Goal: Find specific page/section: Find specific page/section

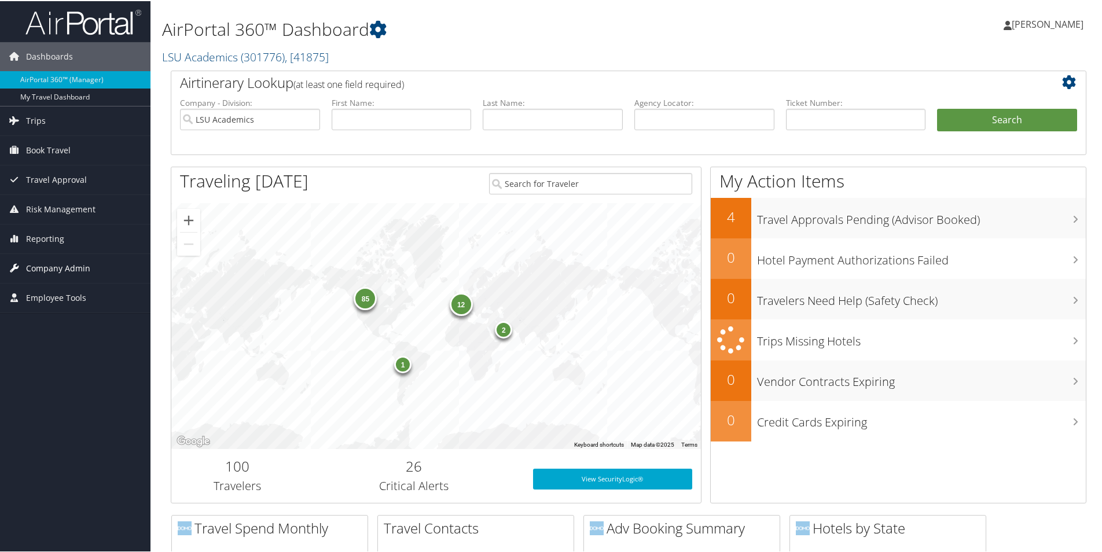
click at [49, 270] on span "Company Admin" at bounding box center [58, 267] width 64 height 29
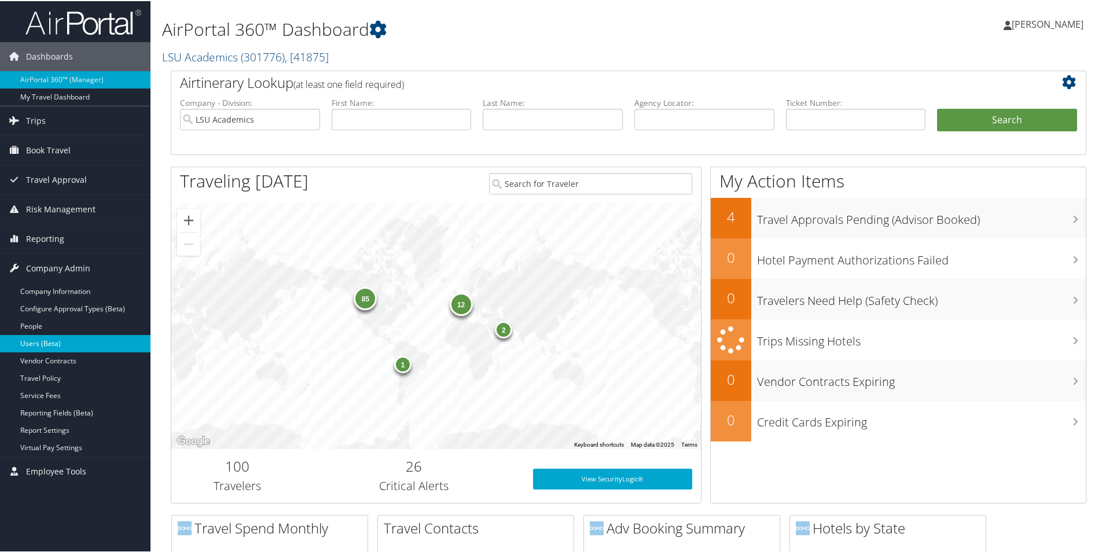
click at [32, 343] on link "Users (Beta)" at bounding box center [75, 342] width 150 height 17
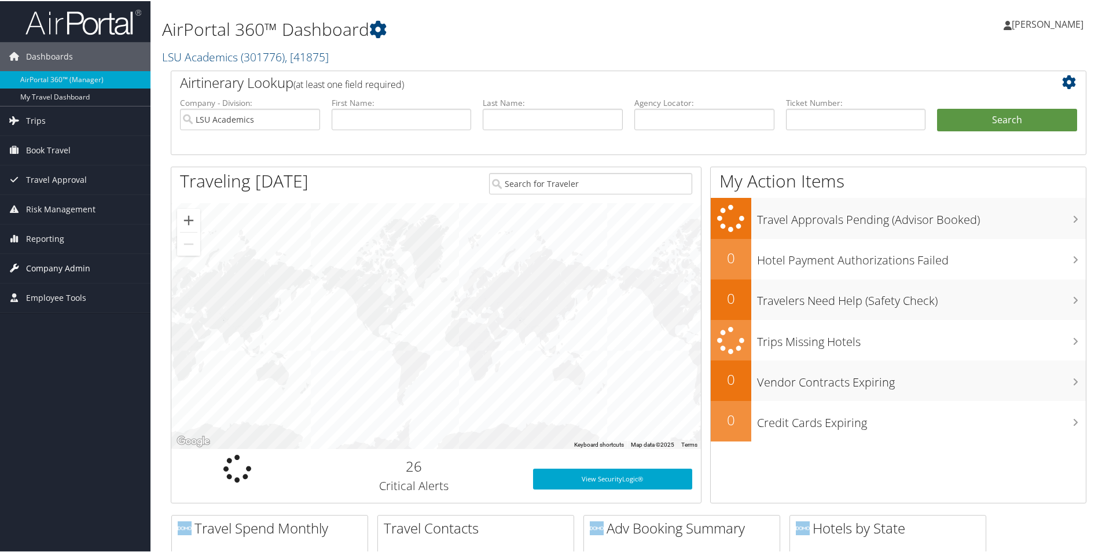
click at [58, 263] on span "Company Admin" at bounding box center [58, 267] width 64 height 29
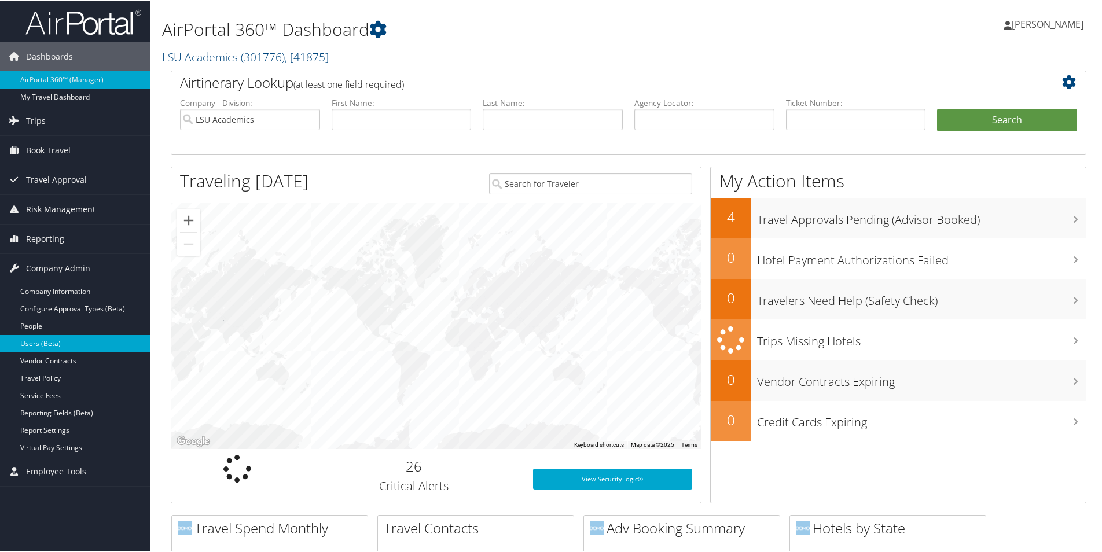
click at [28, 344] on link "Users (Beta)" at bounding box center [75, 342] width 150 height 17
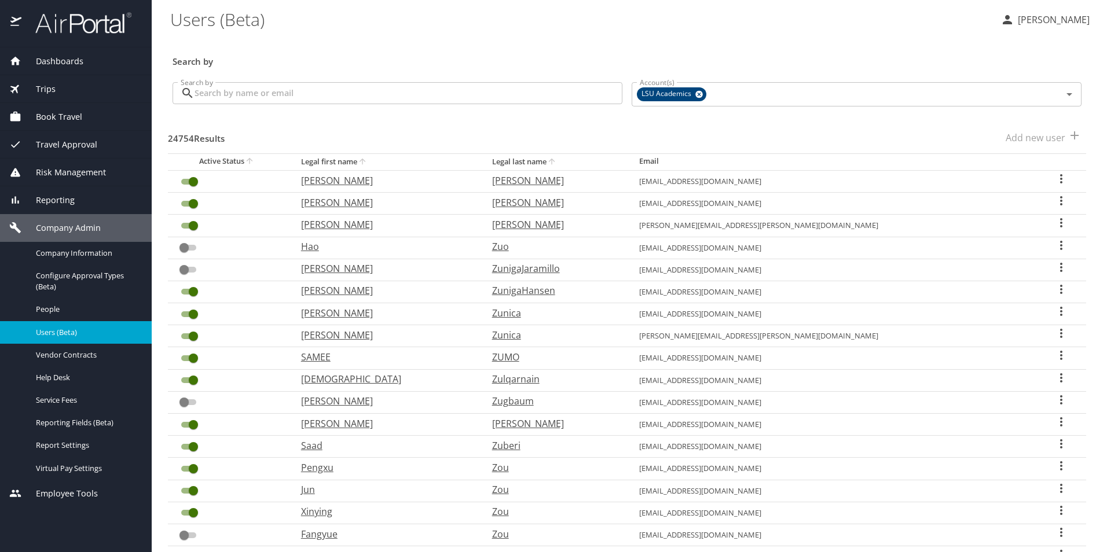
click at [256, 94] on input "Search by" at bounding box center [408, 93] width 428 height 22
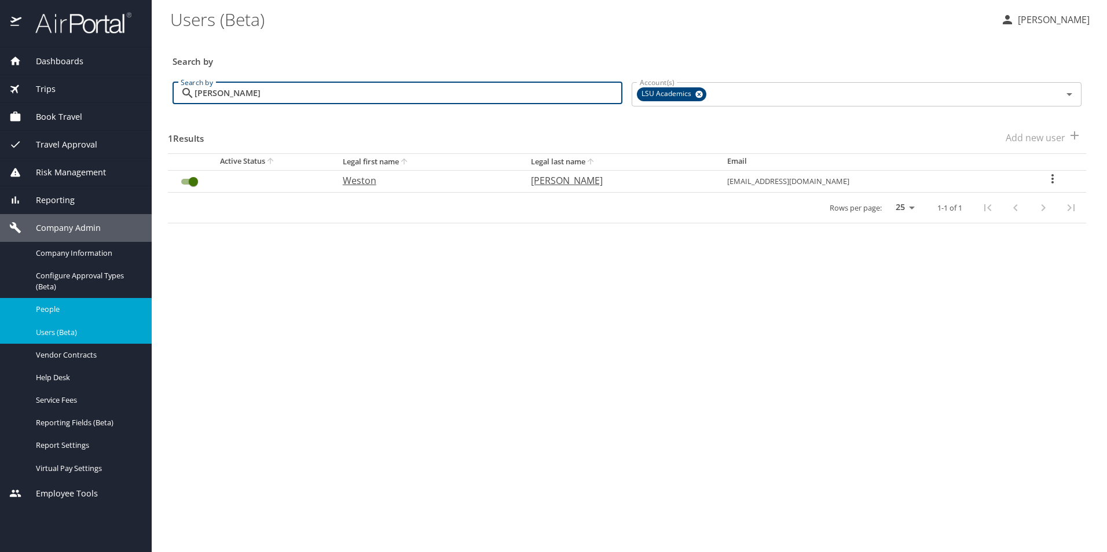
type input "Weston Lewis"
click at [45, 307] on span "People" at bounding box center [87, 309] width 102 height 11
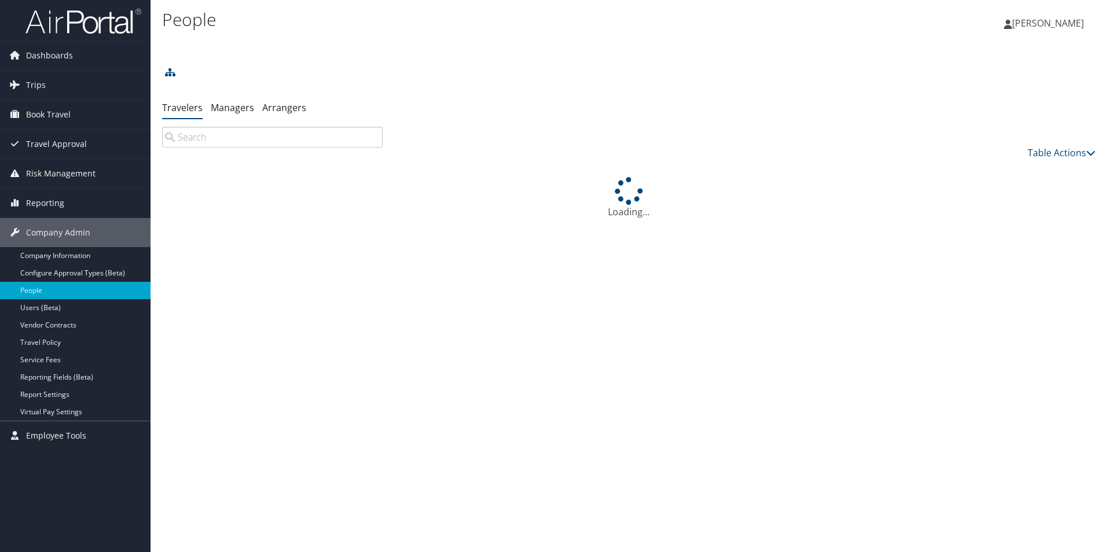
click at [256, 134] on input "search" at bounding box center [272, 137] width 221 height 21
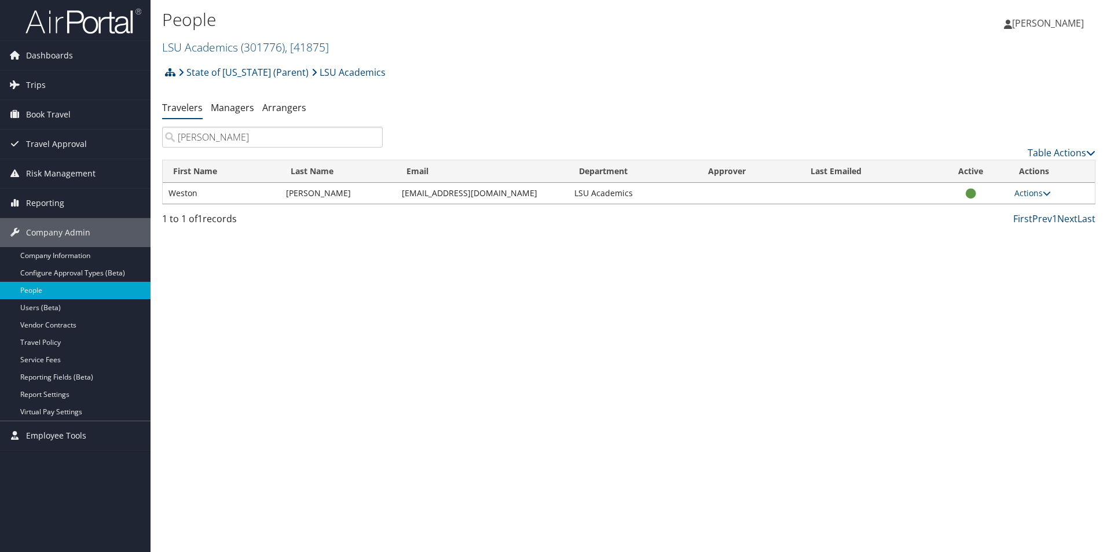
type input "Weston Lewis"
click at [51, 115] on span "Book Travel" at bounding box center [48, 114] width 45 height 29
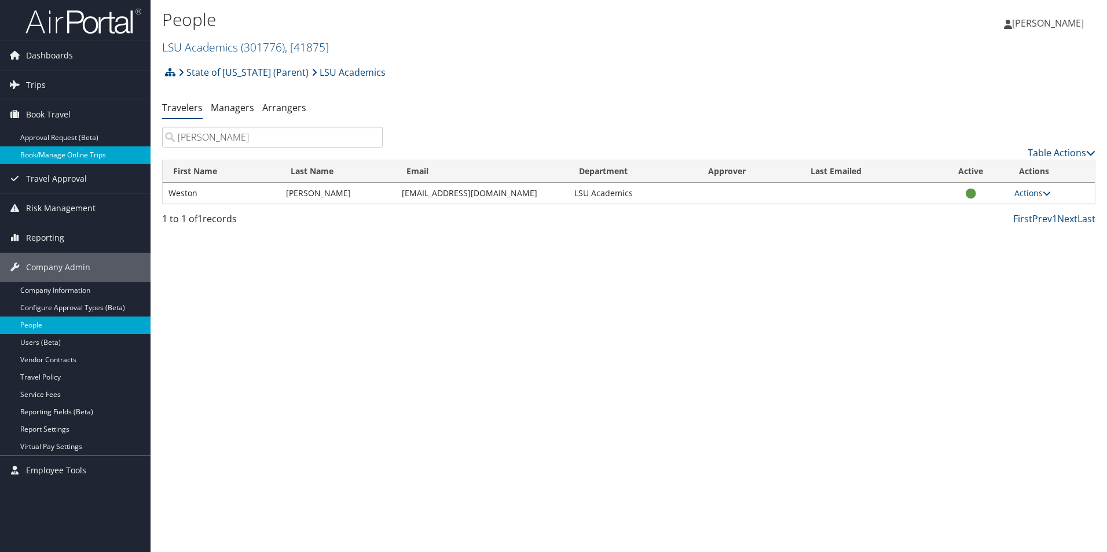
click at [52, 159] on link "Book/Manage Online Trips" at bounding box center [75, 154] width 150 height 17
